Goal: Find specific page/section: Find specific page/section

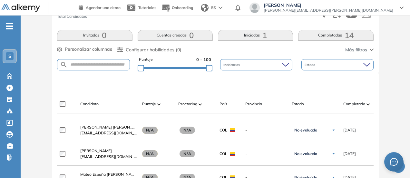
scroll to position [129, 0]
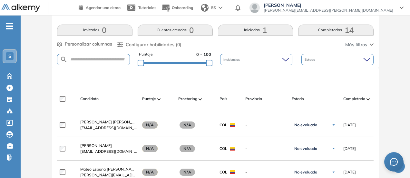
click at [265, 30] on span "1" at bounding box center [265, 30] width 5 height 0
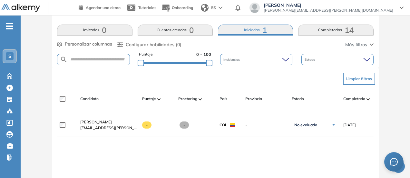
scroll to position [219, 0]
